Goal: Find contact information: Find contact information

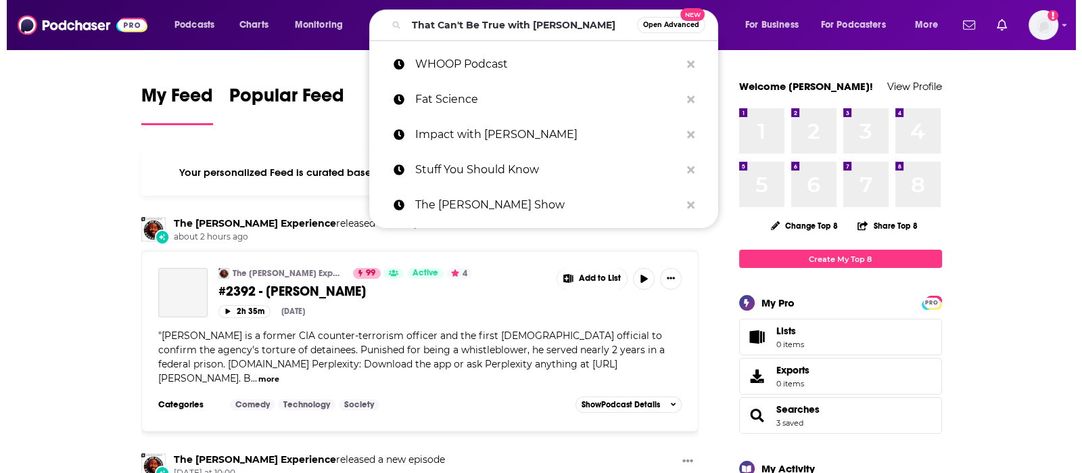
scroll to position [0, 5]
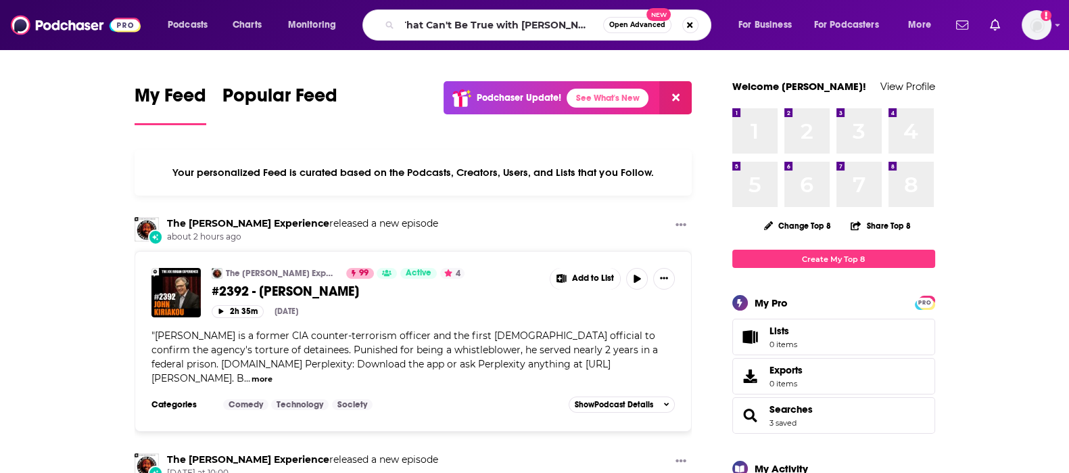
type input "That Can't Be True with [PERSON_NAME]"
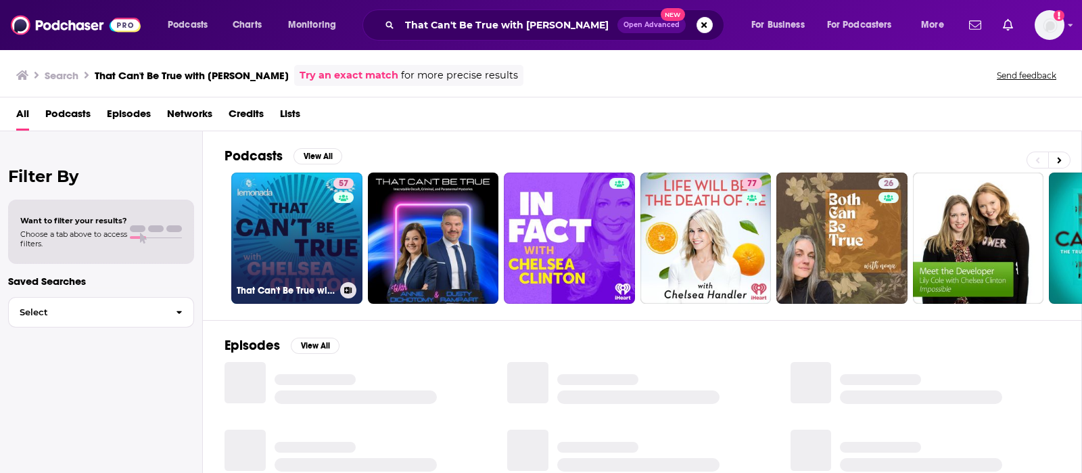
click at [294, 227] on link "57 That Can't Be True with [PERSON_NAME]" at bounding box center [296, 237] width 131 height 131
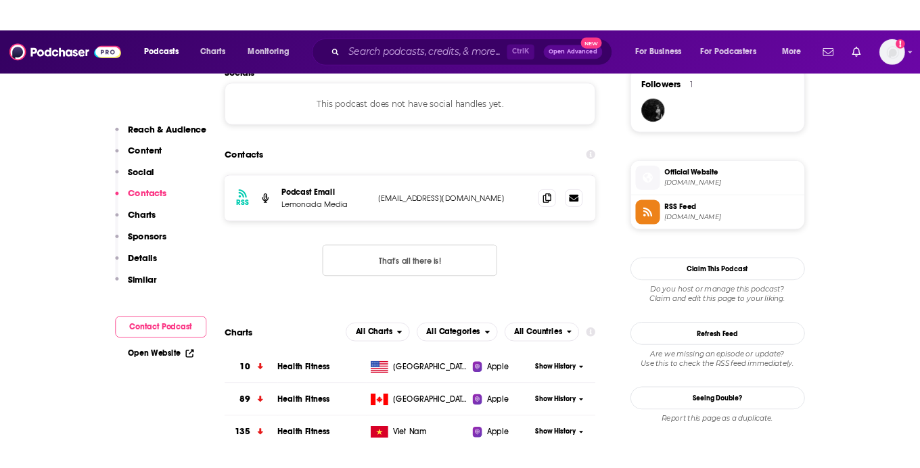
scroll to position [995, 0]
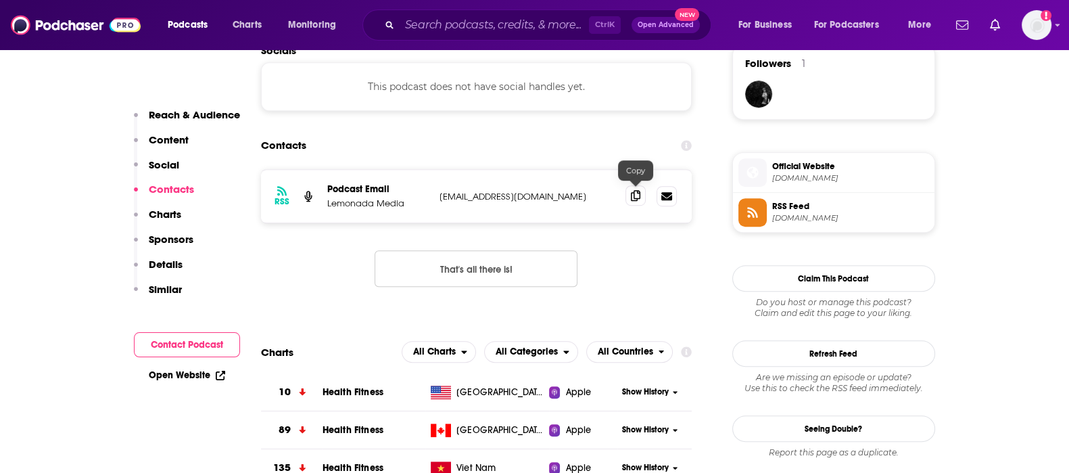
click at [639, 192] on icon at bounding box center [635, 195] width 9 height 11
